Goal: Task Accomplishment & Management: Use online tool/utility

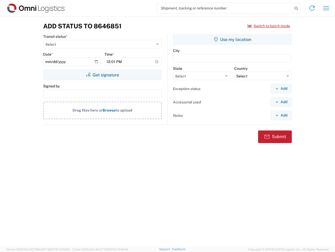
click at [225, 8] on input "search" at bounding box center [225, 8] width 136 height 10
click at [297, 8] on icon at bounding box center [296, 8] width 7 height 7
click at [312, 8] on icon at bounding box center [312, 8] width 8 height 8
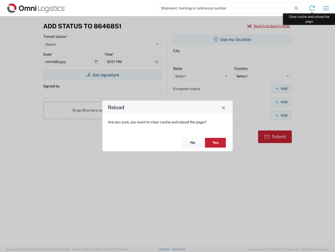
click at [327, 8] on div "Reload Are you sure, you want to clear cache and reload the page? No Yes" at bounding box center [167, 126] width 335 height 252
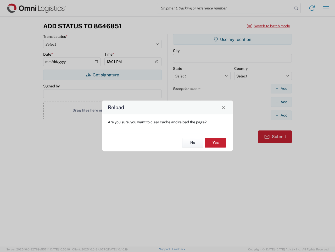
click at [269, 26] on div "Reload Are you sure, you want to clear cache and reload the page? No Yes" at bounding box center [167, 126] width 335 height 252
click at [102, 75] on div "Reload Are you sure, you want to clear cache and reload the page? No Yes" at bounding box center [167, 126] width 335 height 252
click at [233, 39] on div "Reload Are you sure, you want to clear cache and reload the page? No Yes" at bounding box center [167, 126] width 335 height 252
click at [281, 88] on div "Reload Are you sure, you want to clear cache and reload the page? No Yes" at bounding box center [167, 126] width 335 height 252
click at [281, 102] on div "Reload Are you sure, you want to clear cache and reload the page? No Yes" at bounding box center [167, 126] width 335 height 252
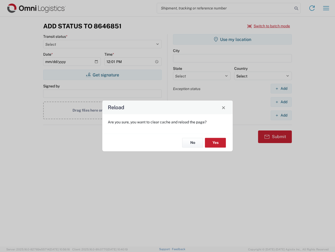
click at [281, 115] on div "Reload Are you sure, you want to clear cache and reload the page? No Yes" at bounding box center [167, 126] width 335 height 252
